Goal: Task Accomplishment & Management: Manage account settings

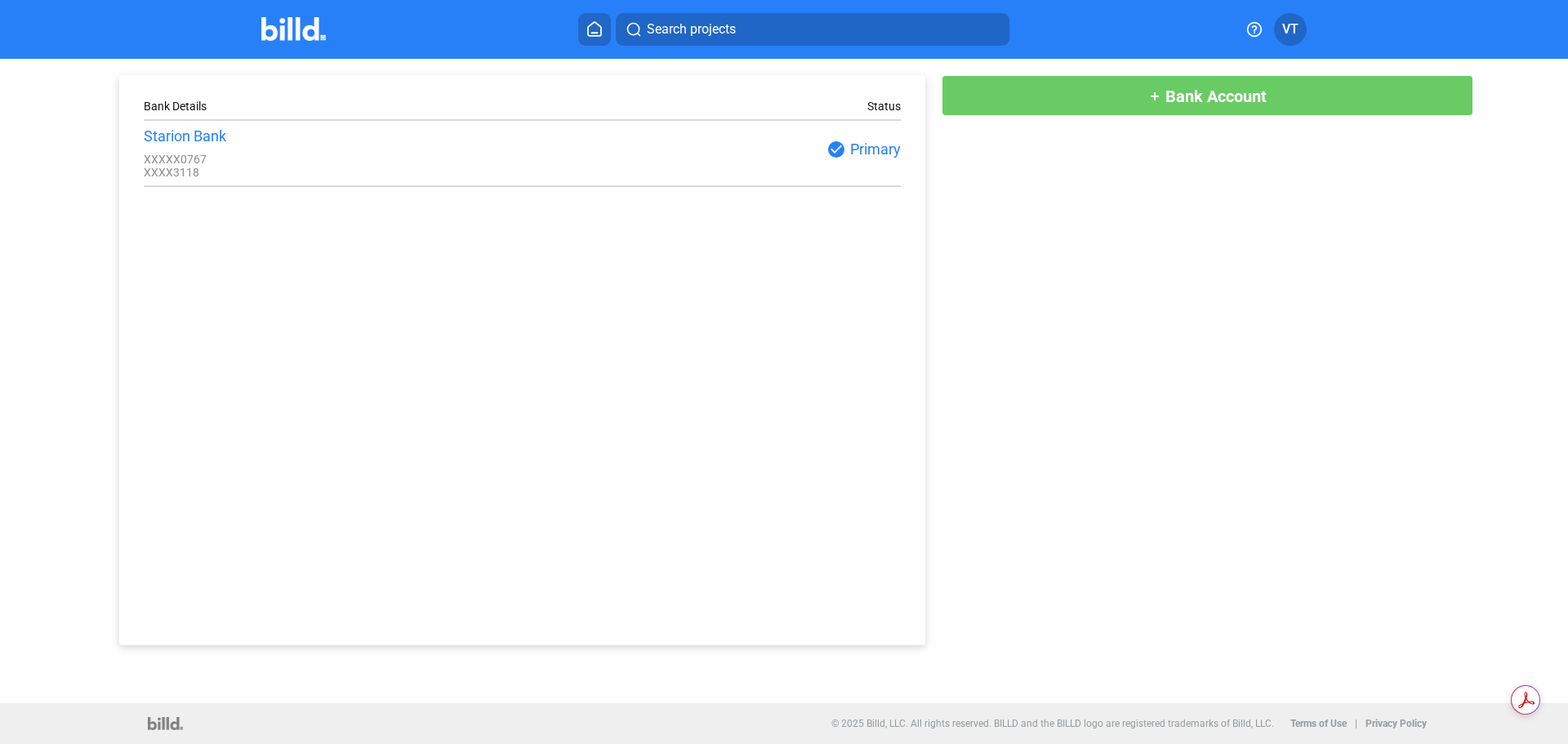
click at [584, 39] on button at bounding box center [595, 30] width 33 height 33
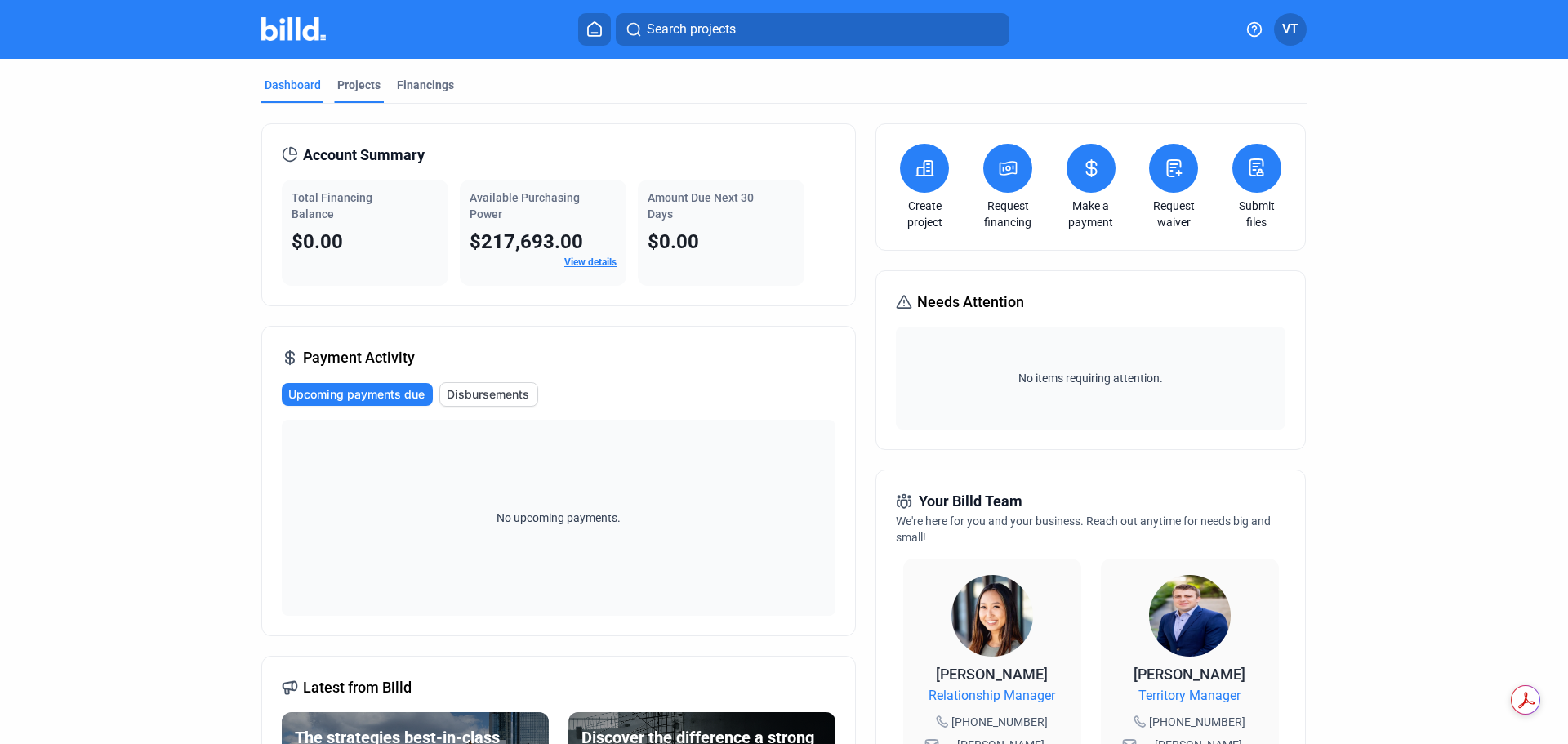
click at [352, 80] on div "Projects" at bounding box center [358, 85] width 44 height 16
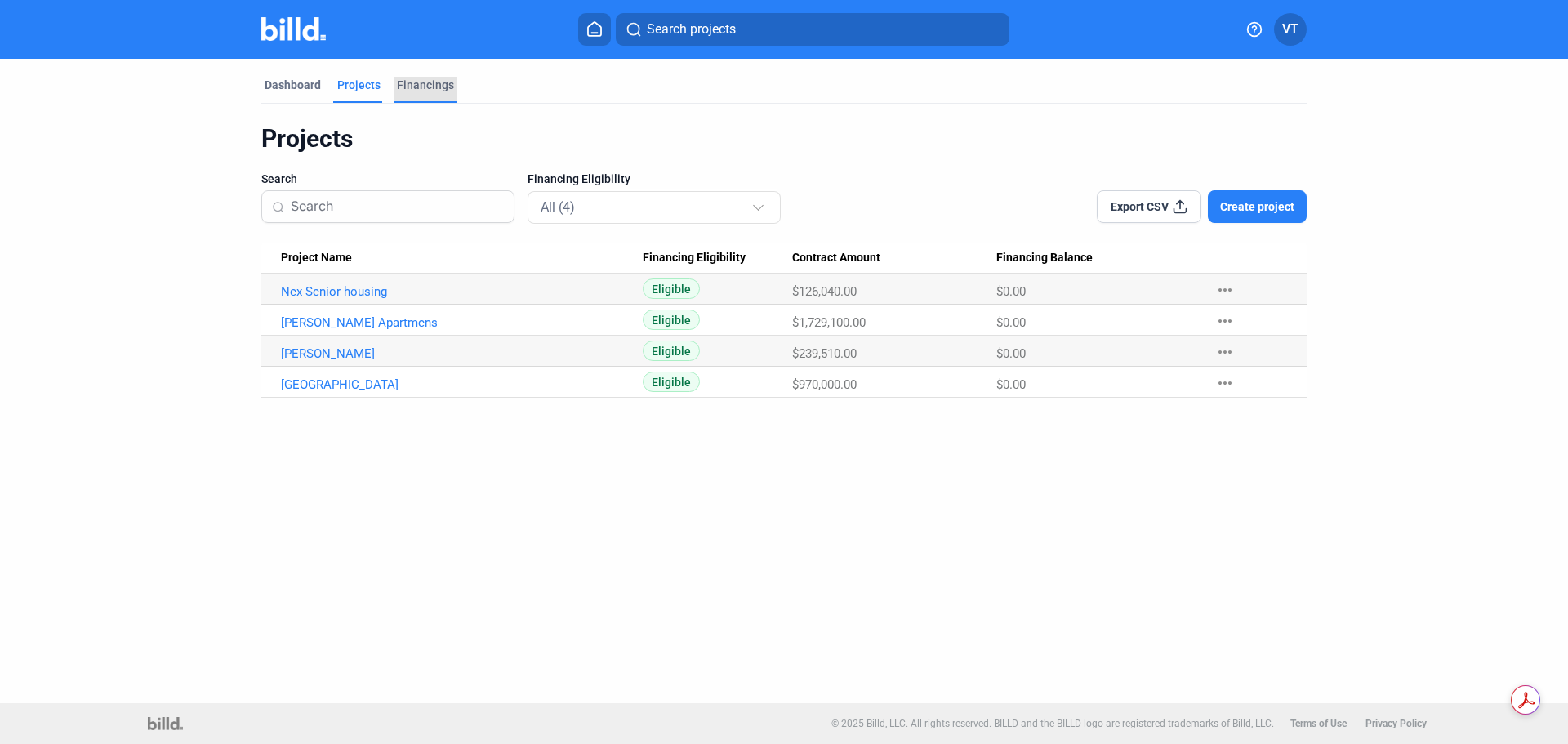
click at [427, 85] on div "Financings" at bounding box center [426, 85] width 58 height 16
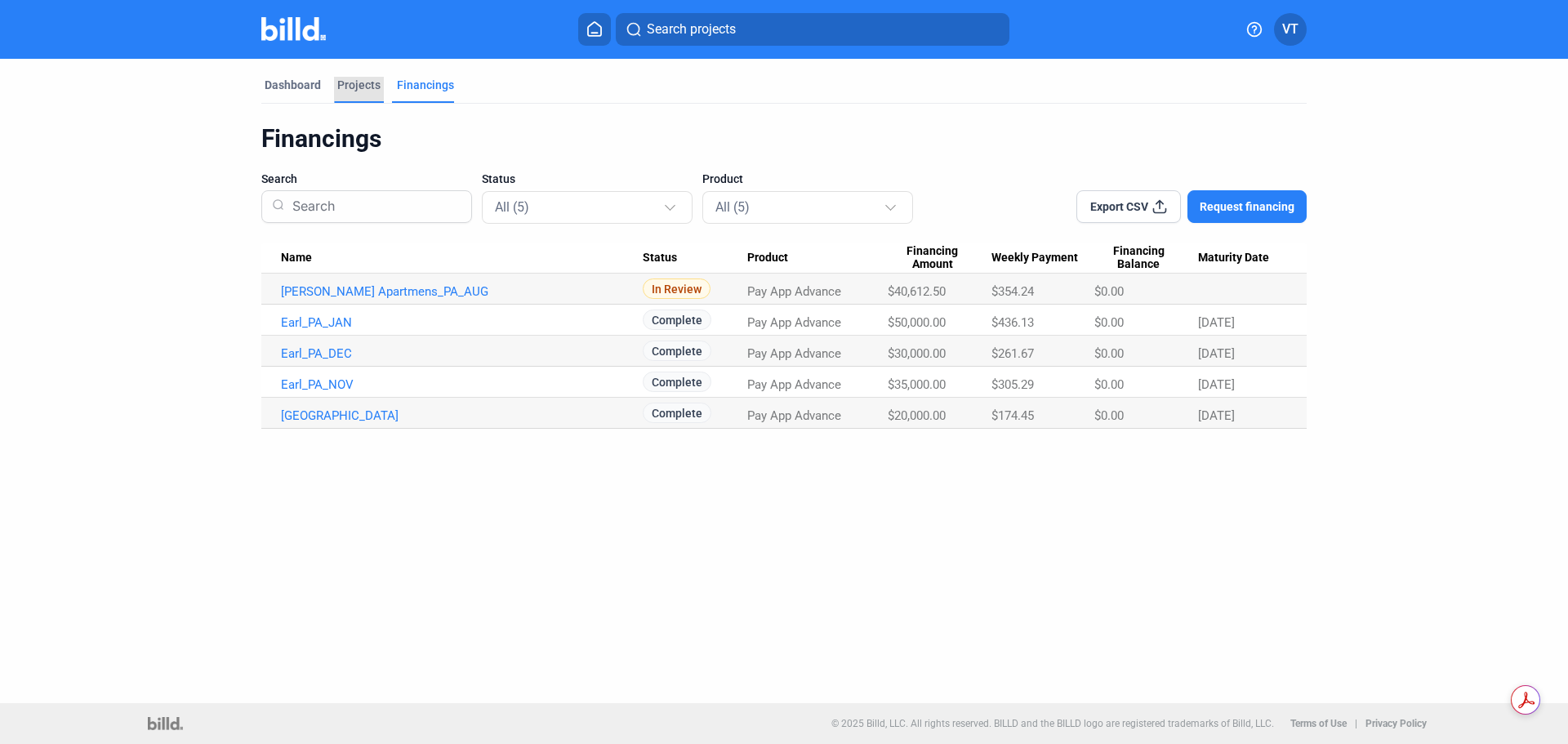
click at [357, 85] on div "Projects" at bounding box center [358, 85] width 44 height 16
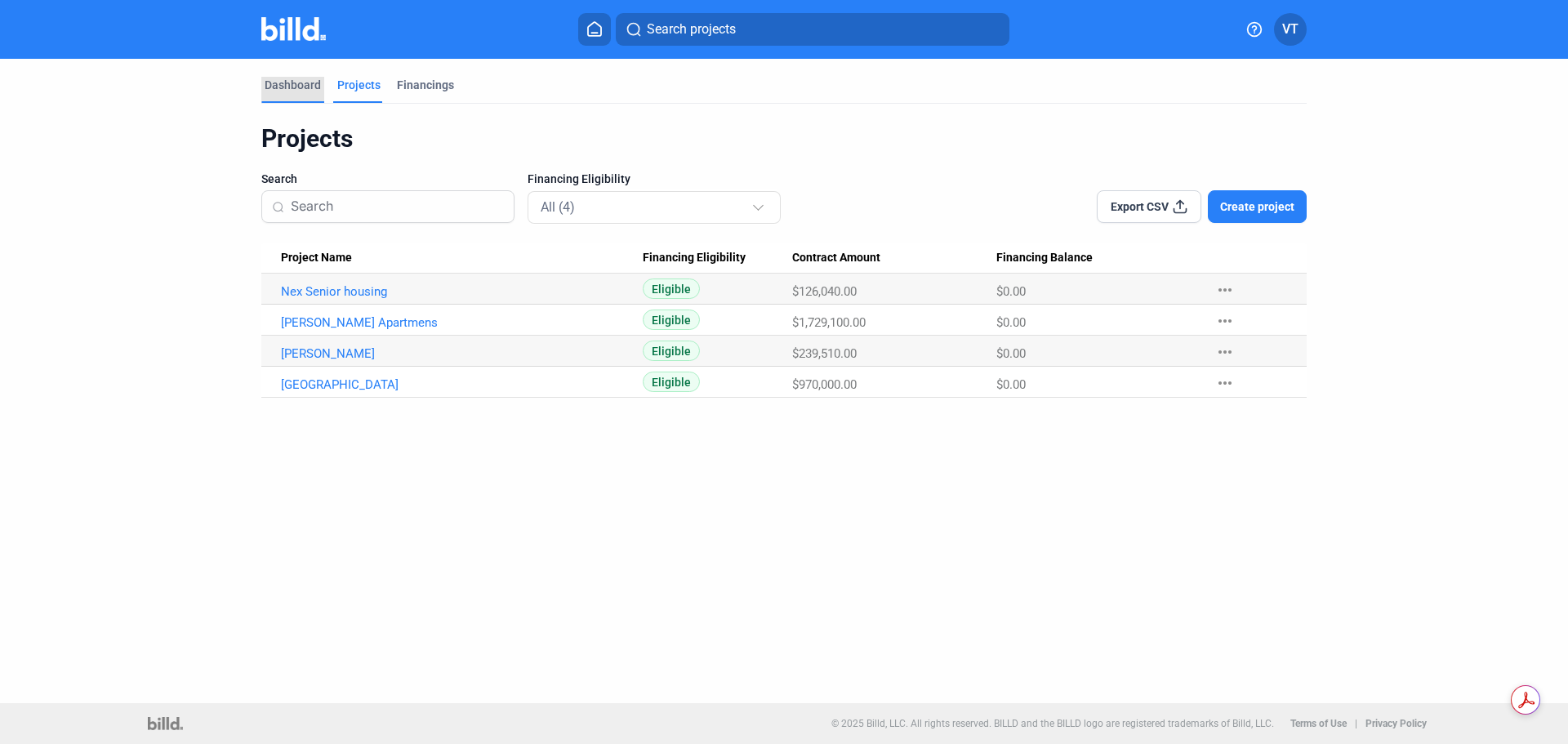
click at [294, 90] on div "Dashboard" at bounding box center [293, 85] width 57 height 16
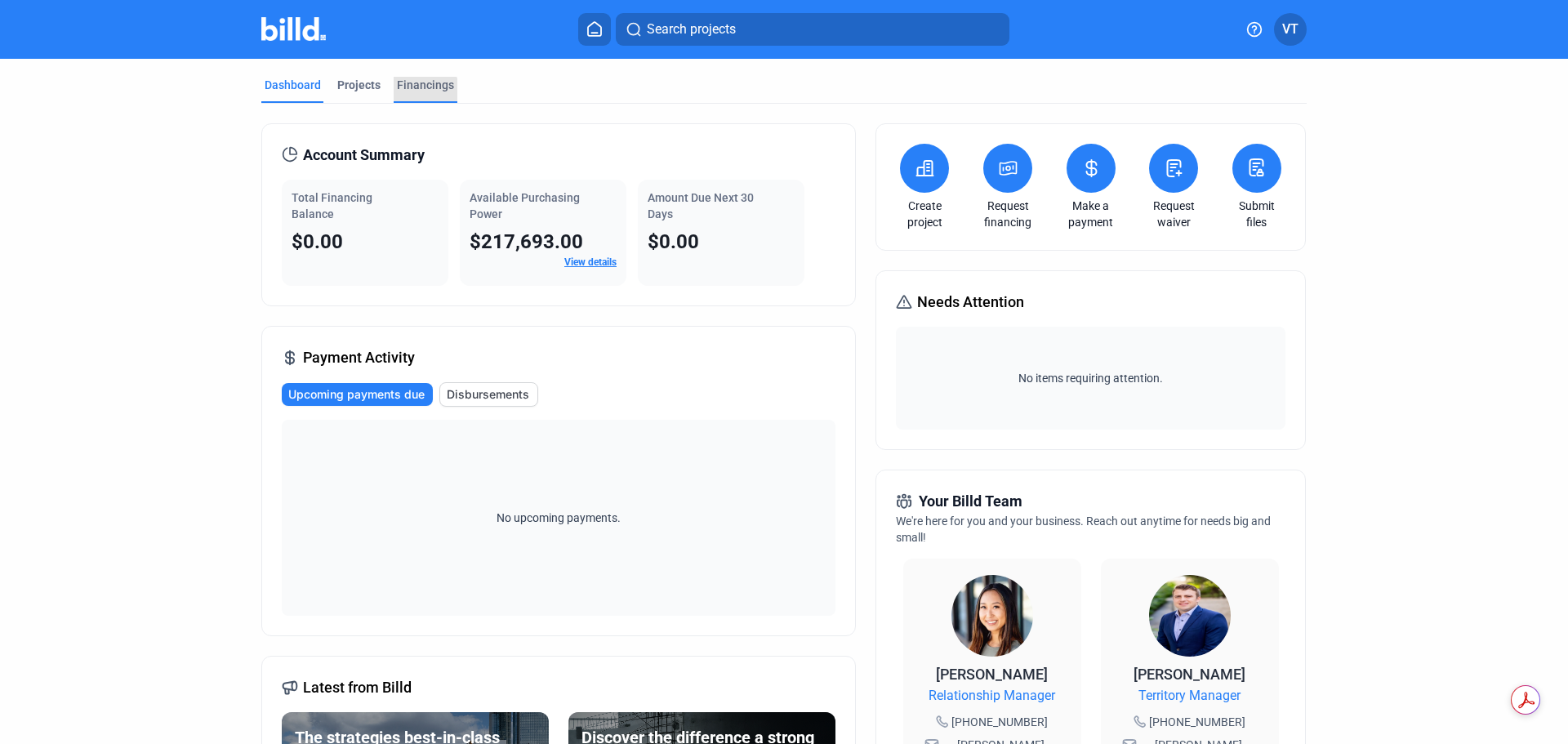
click at [399, 99] on div "Financings" at bounding box center [426, 90] width 64 height 26
